Goal: Task Accomplishment & Management: Use online tool/utility

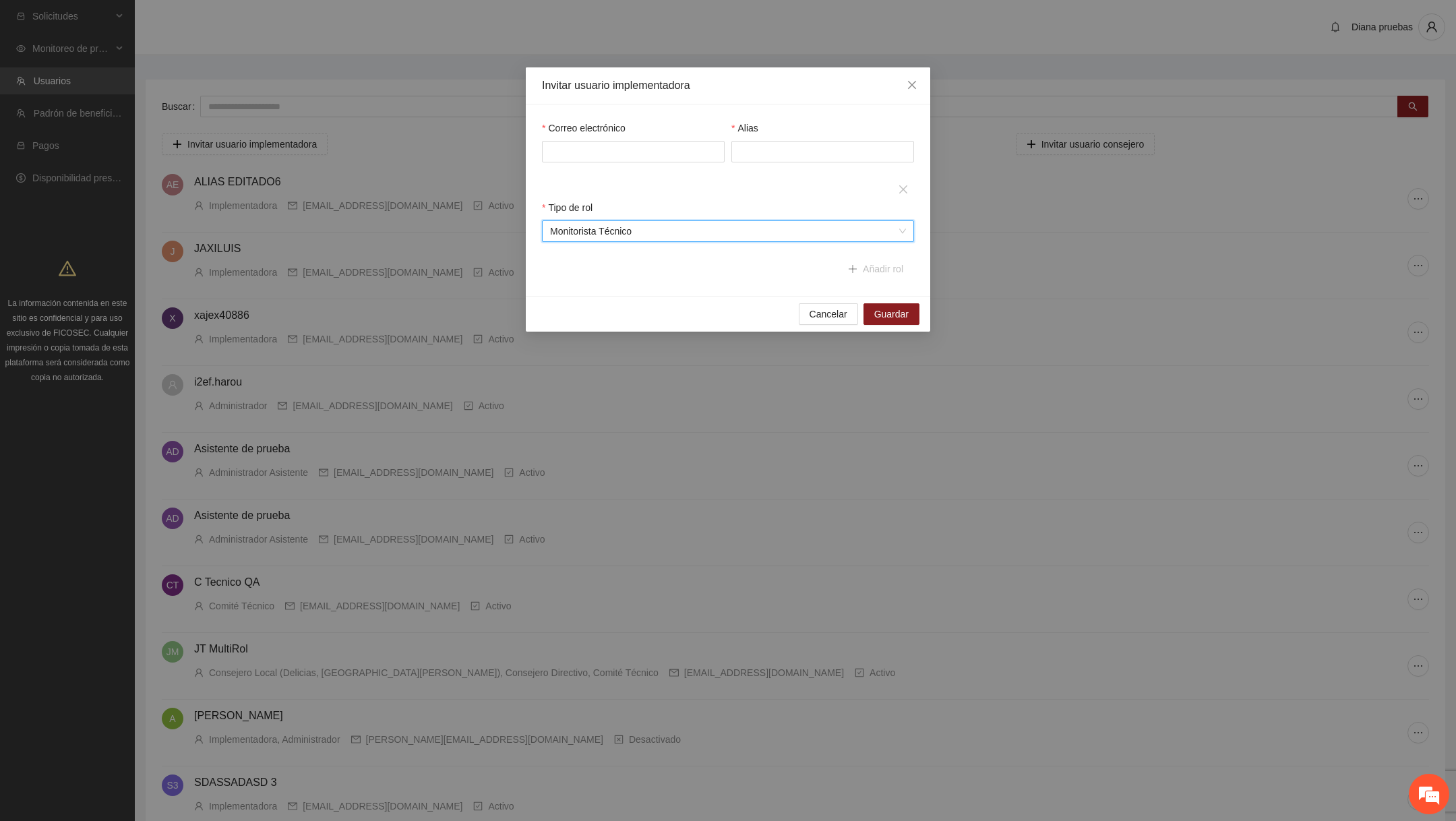
scroll to position [32, 0]
click at [918, 83] on span "Close" at bounding box center [912, 86] width 37 height 37
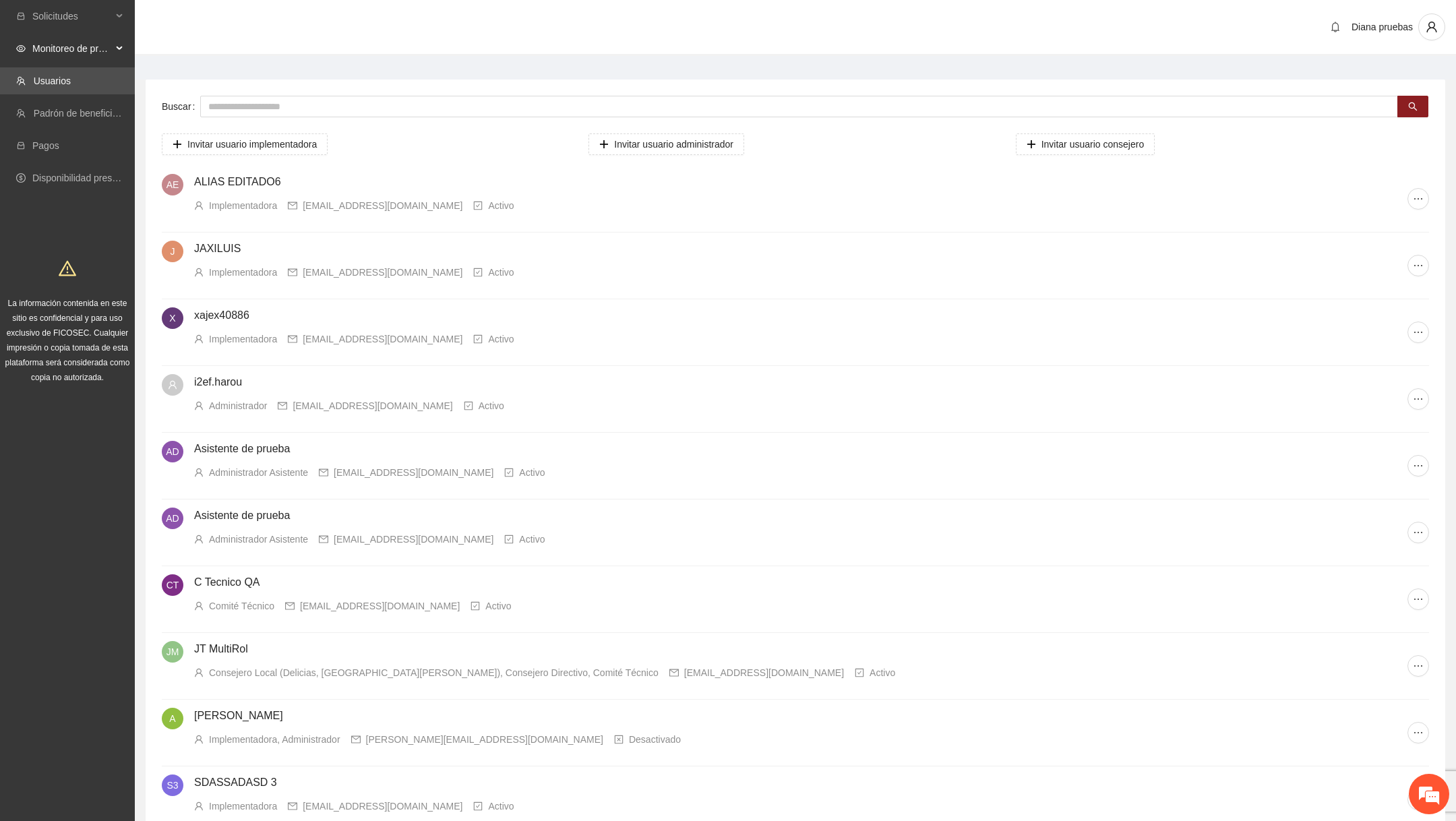
click at [92, 55] on span "Monitoreo de proyectos" at bounding box center [72, 48] width 79 height 27
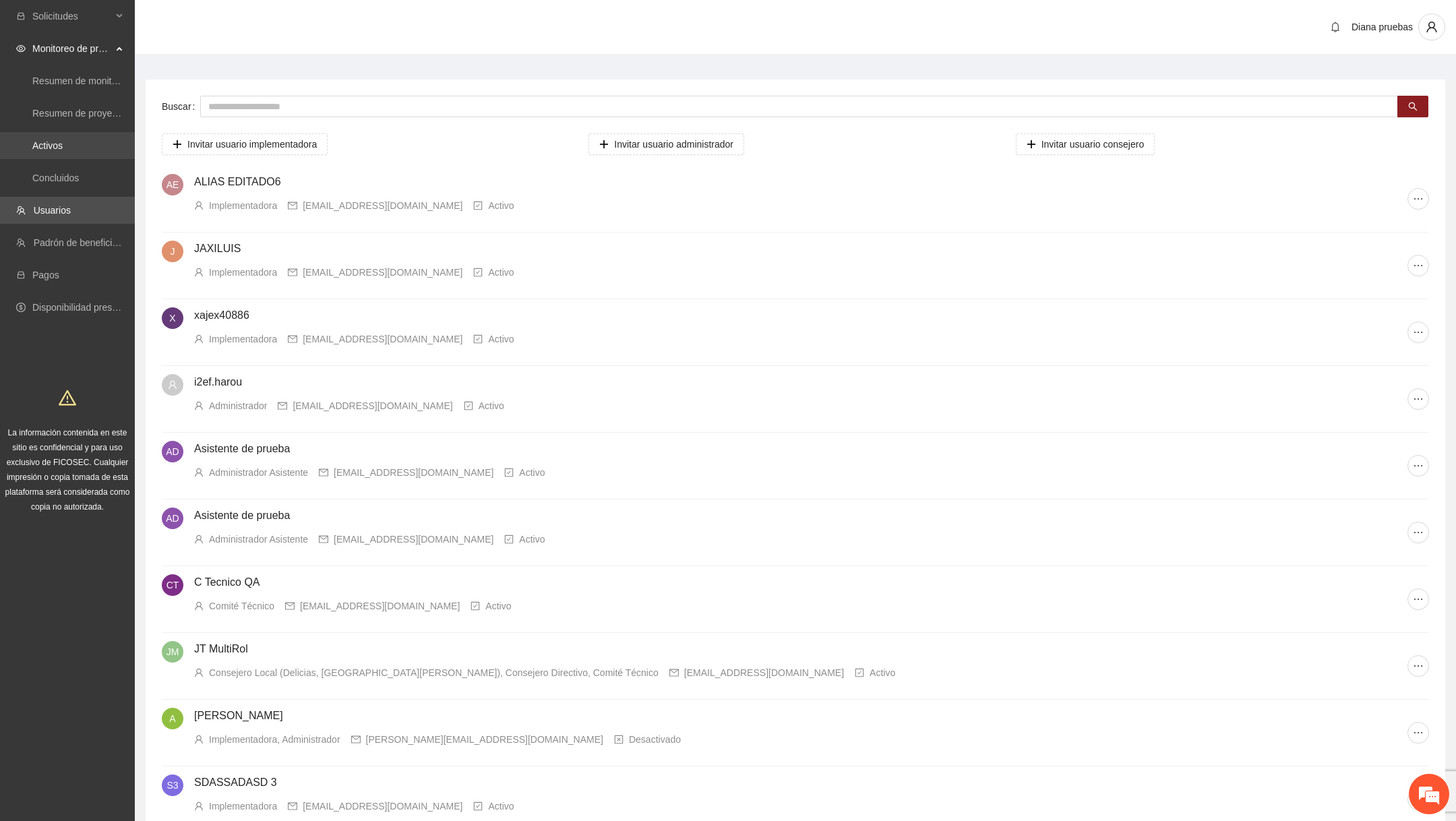
click at [63, 146] on link "Activos" at bounding box center [47, 146] width 30 height 11
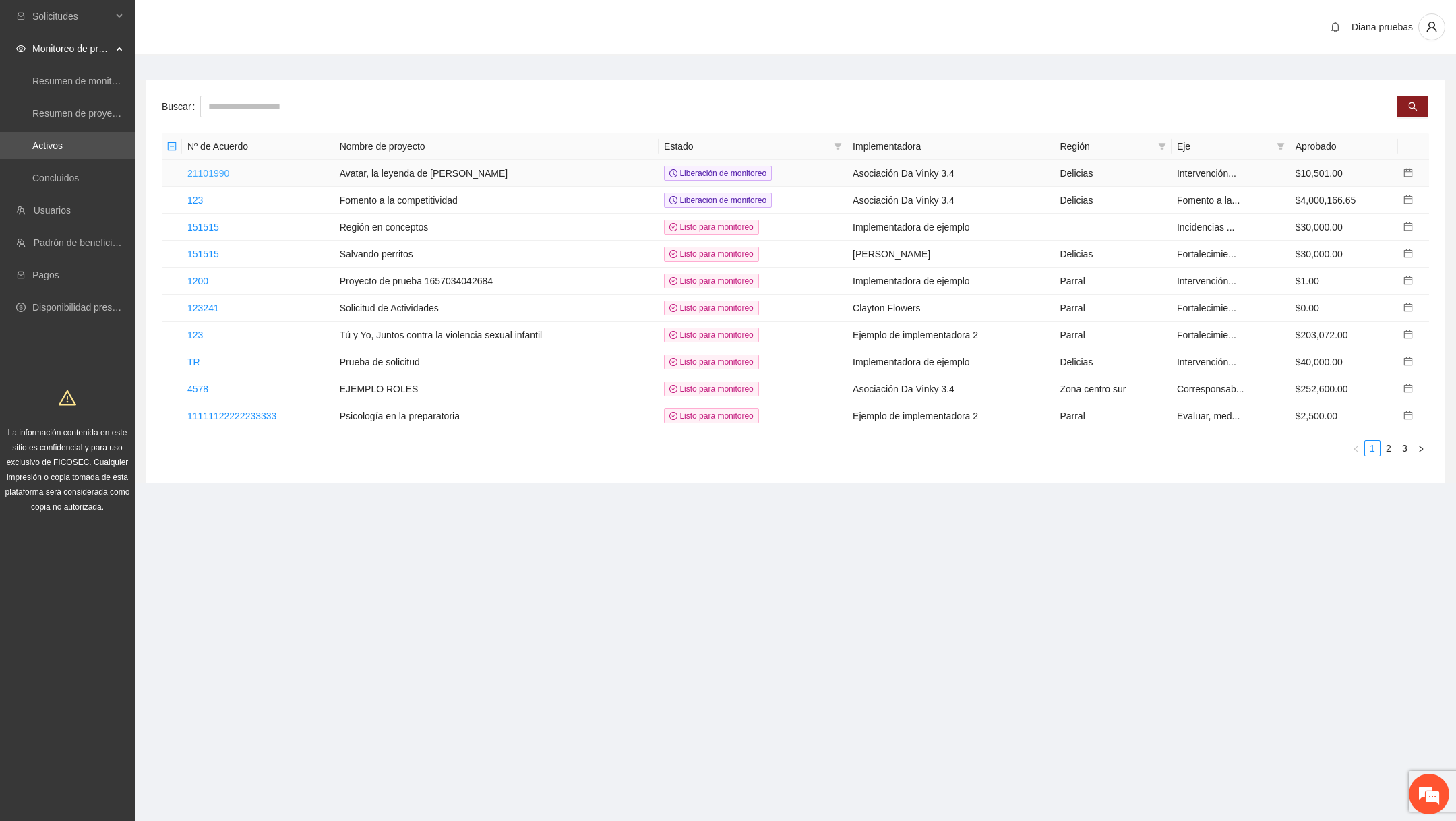
click at [199, 168] on link "21101990" at bounding box center [209, 174] width 42 height 11
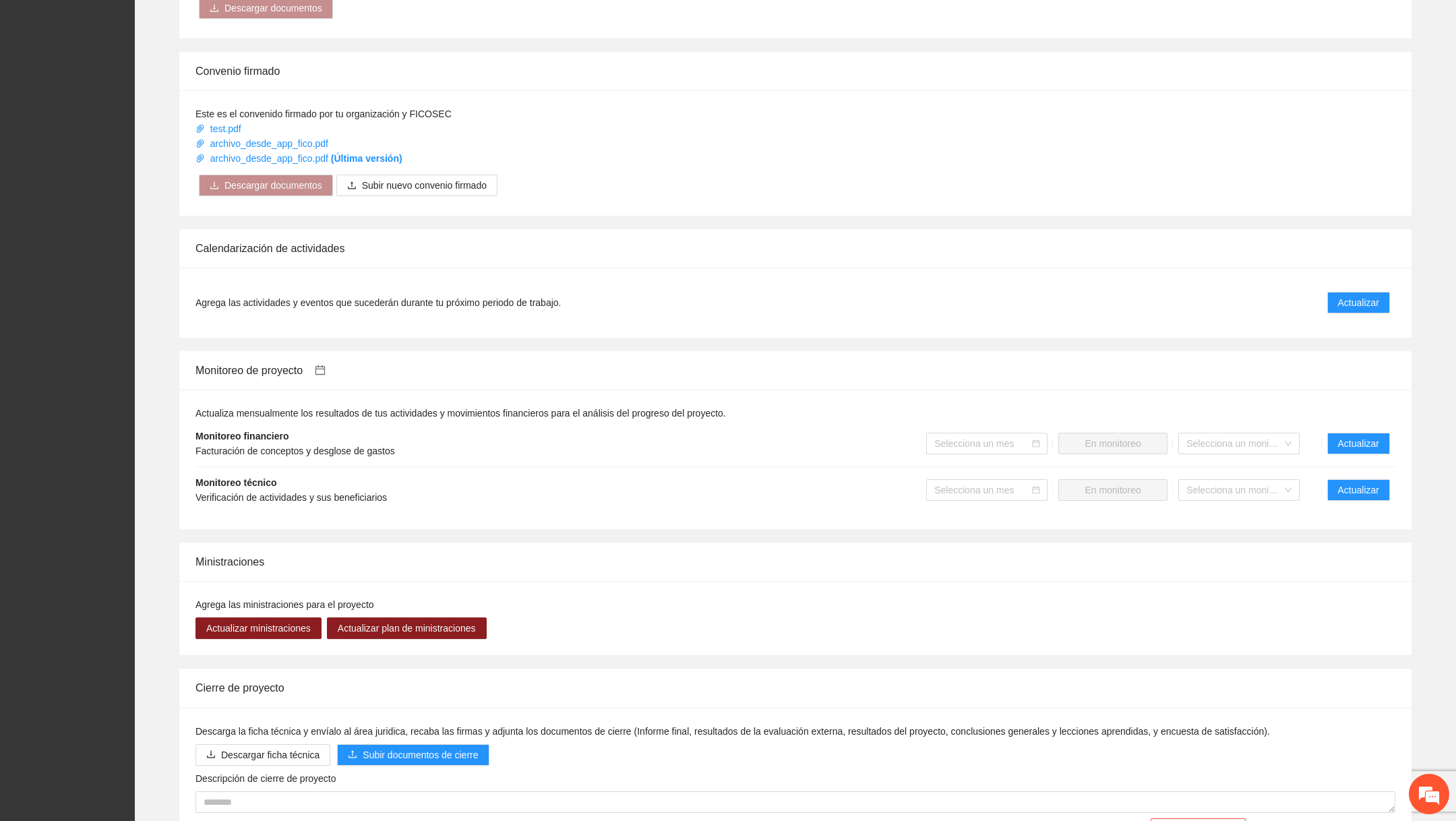
scroll to position [767, 0]
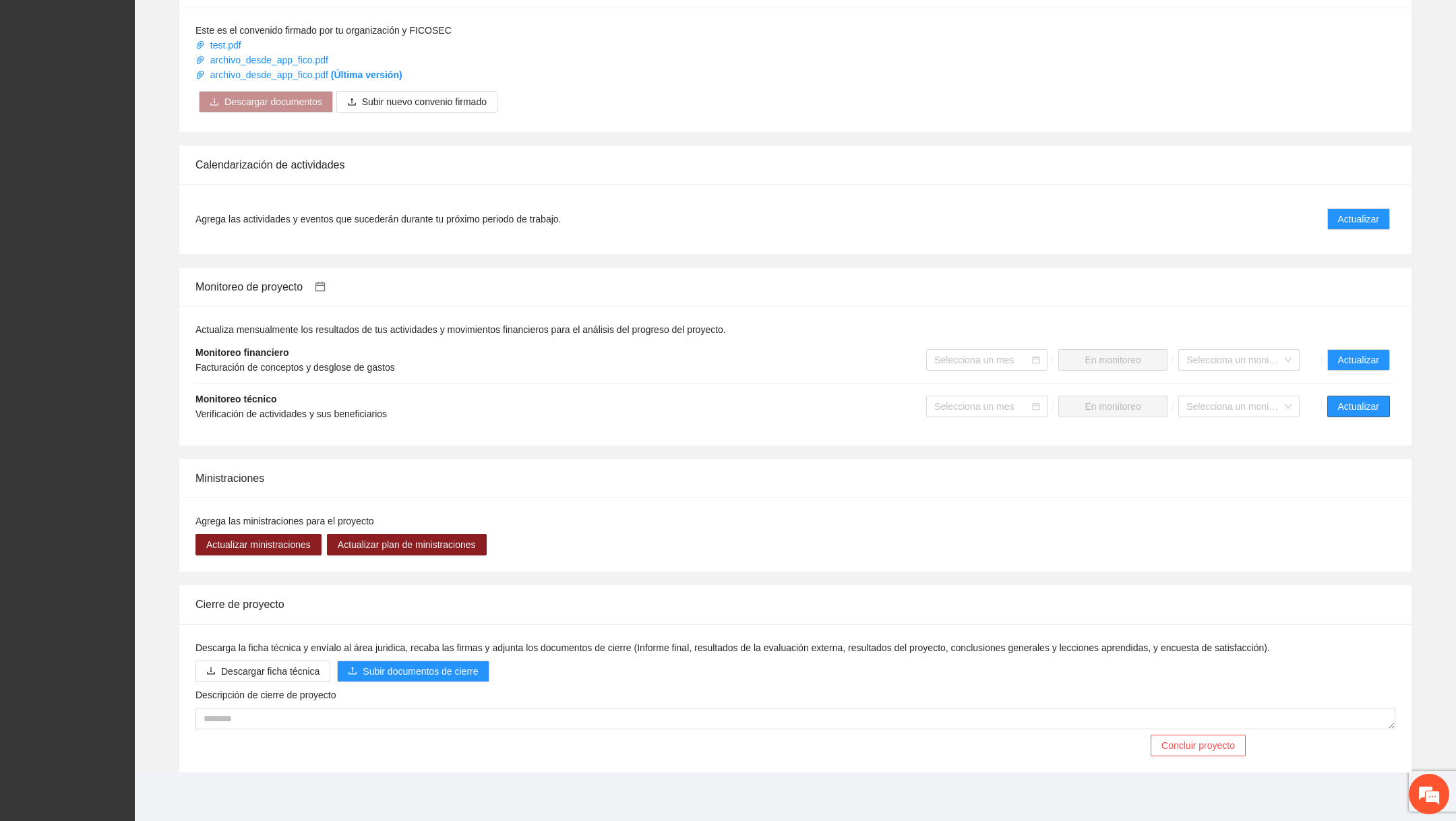
click at [1356, 399] on span "Actualizar" at bounding box center [1358, 406] width 41 height 15
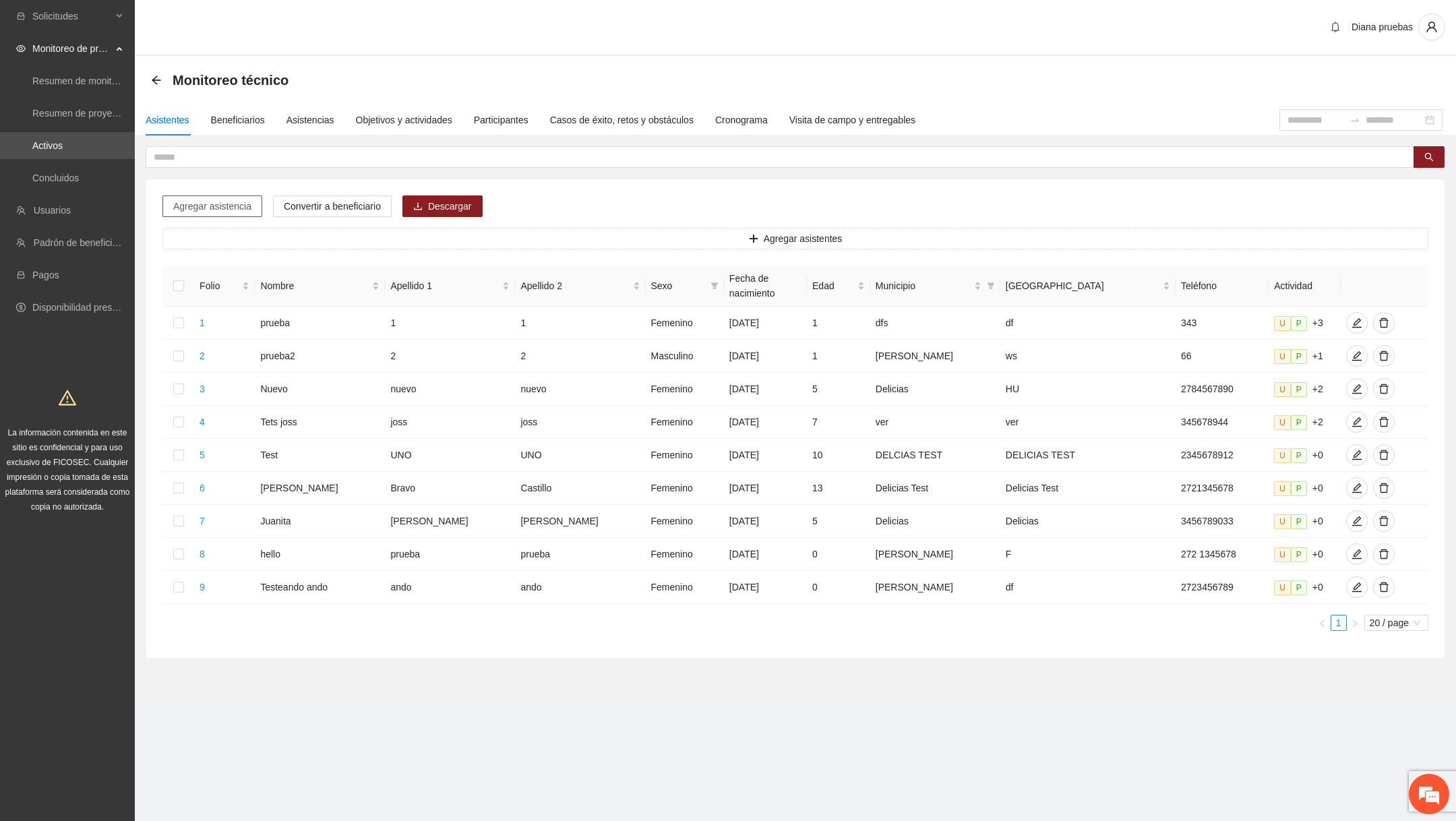
click at [234, 203] on span "Agregar asistencia" at bounding box center [212, 206] width 78 height 15
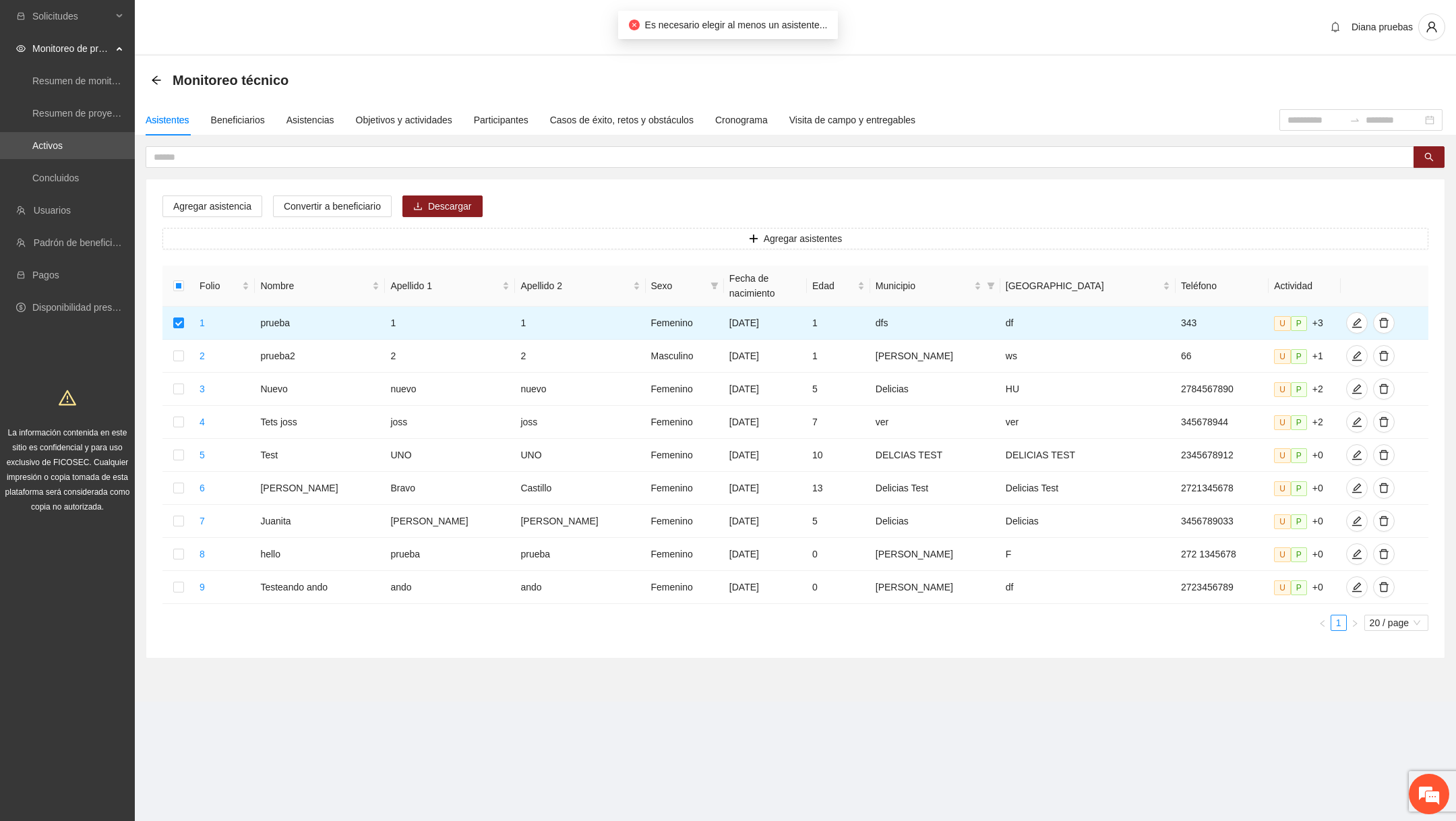
click at [227, 219] on div "Agregar asistencia Convertir a beneficiario Descargar Agregar asistentes Folio …" at bounding box center [795, 418] width 1298 height 479
click at [233, 213] on button "Agregar asistencia" at bounding box center [213, 206] width 100 height 22
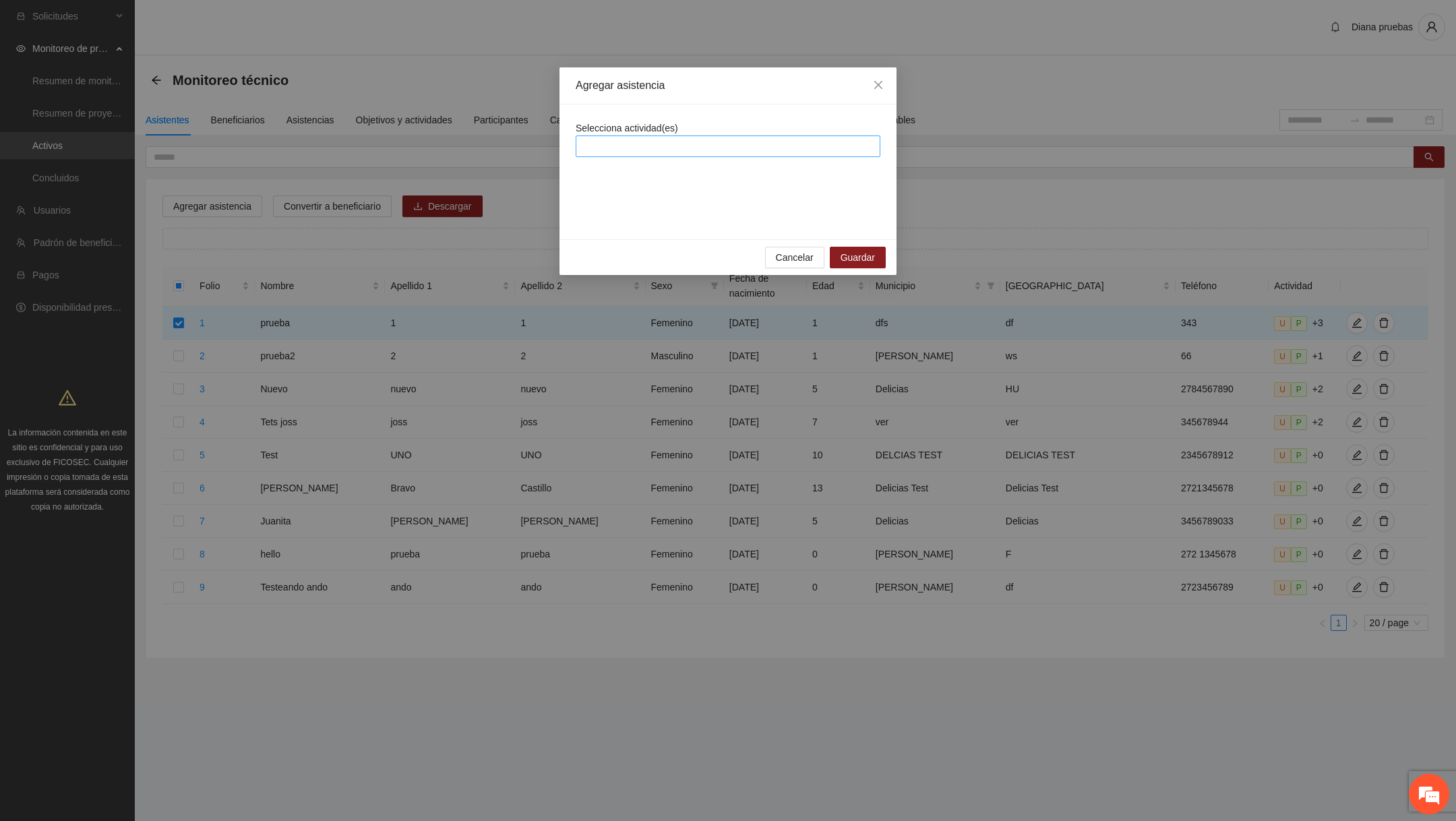
click at [659, 152] on div at bounding box center [728, 146] width 298 height 16
click at [721, 97] on div "Agregar asistencia" at bounding box center [727, 86] width 337 height 37
click at [875, 91] on span "Close" at bounding box center [878, 86] width 37 height 37
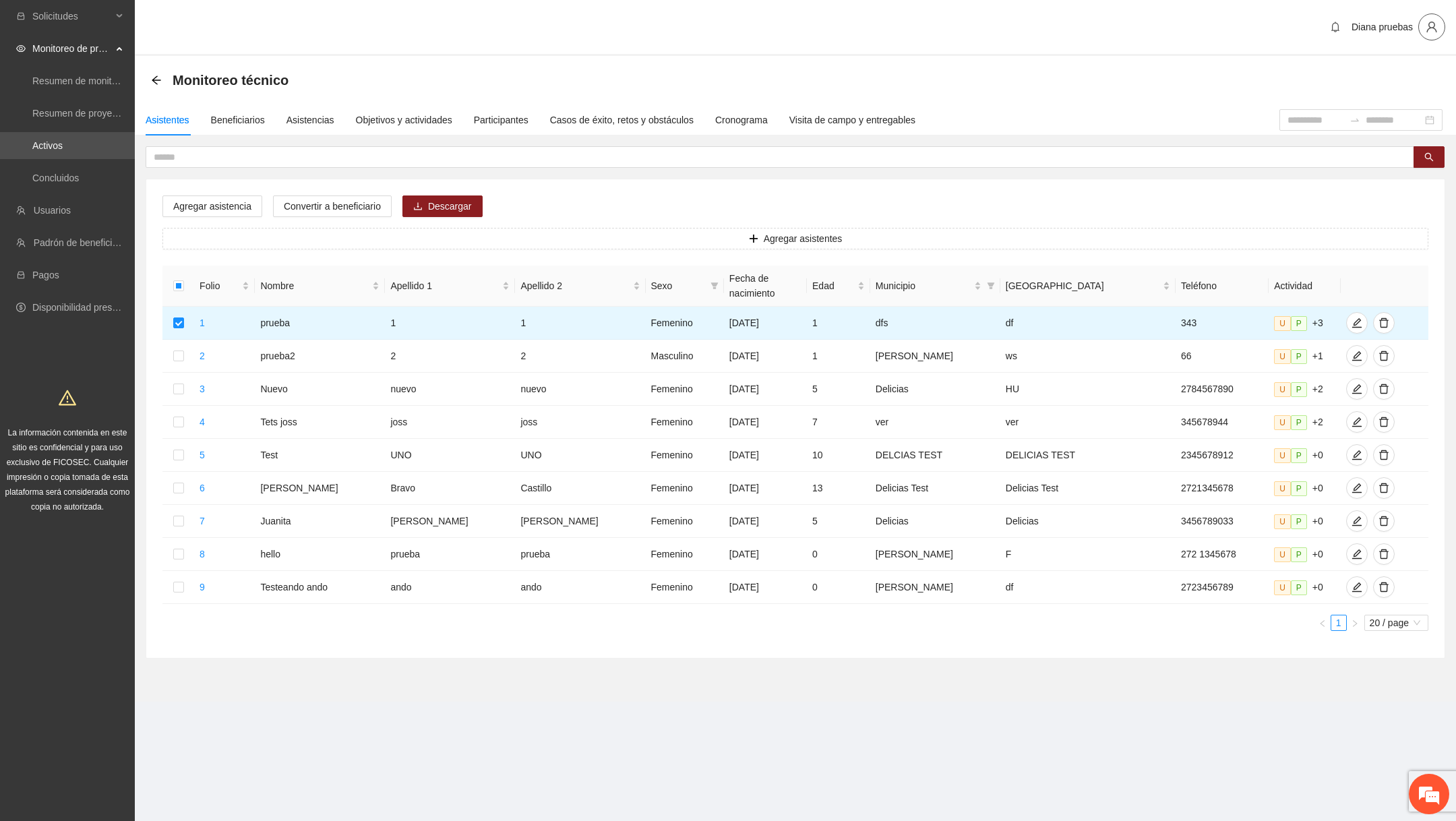
click at [1426, 29] on icon "user" at bounding box center [1432, 27] width 12 height 12
click at [1387, 83] on span "Cerrar sesión" at bounding box center [1392, 76] width 85 height 15
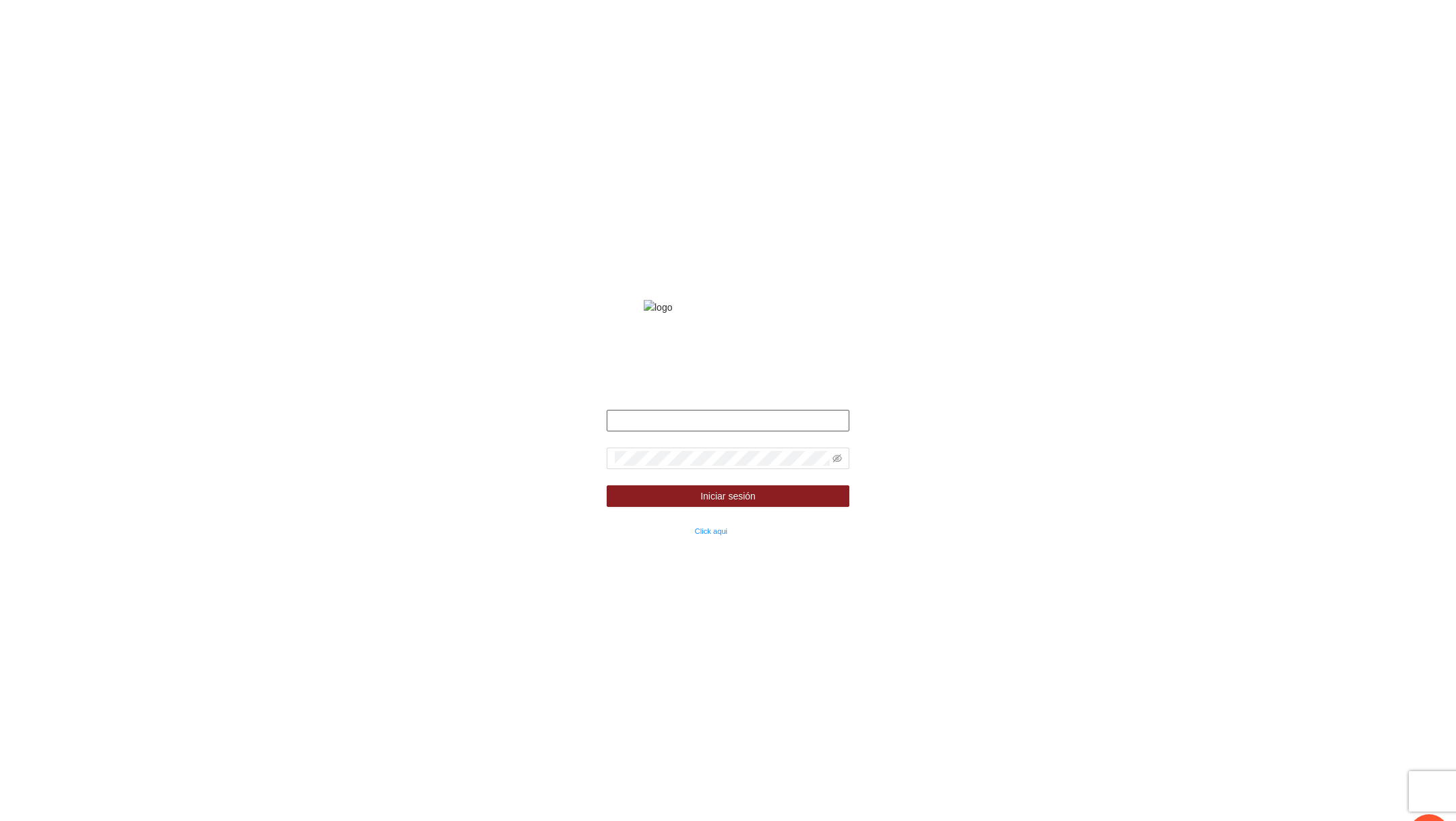
click at [655, 432] on input "text" at bounding box center [728, 421] width 243 height 22
type input "*"
type input "**********"
click at [836, 466] on span at bounding box center [837, 458] width 9 height 15
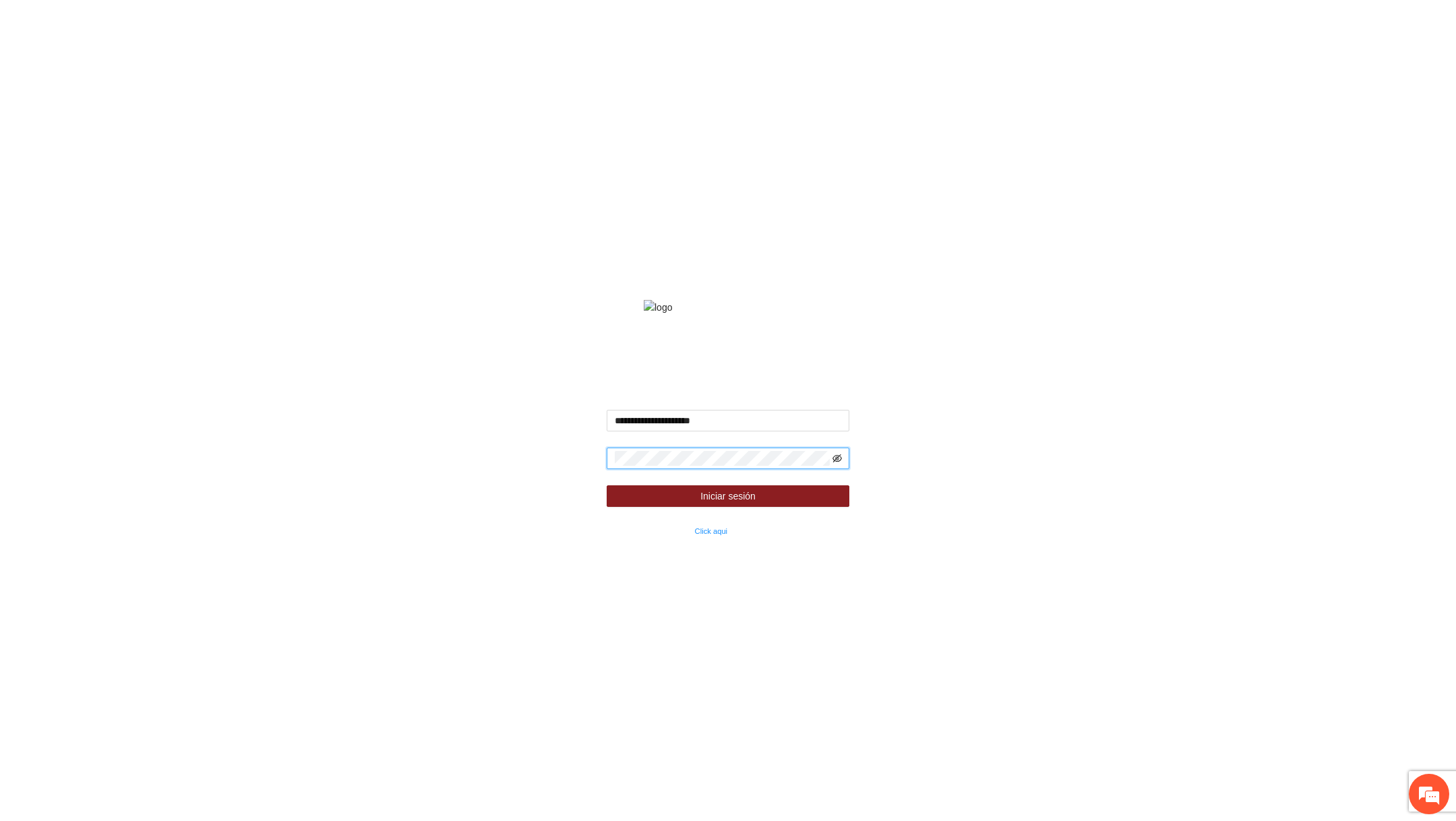
click at [836, 463] on icon "eye-invisible" at bounding box center [837, 458] width 9 height 8
click at [802, 507] on button "Iniciar sesión" at bounding box center [728, 496] width 243 height 22
